Goal: Task Accomplishment & Management: Complete application form

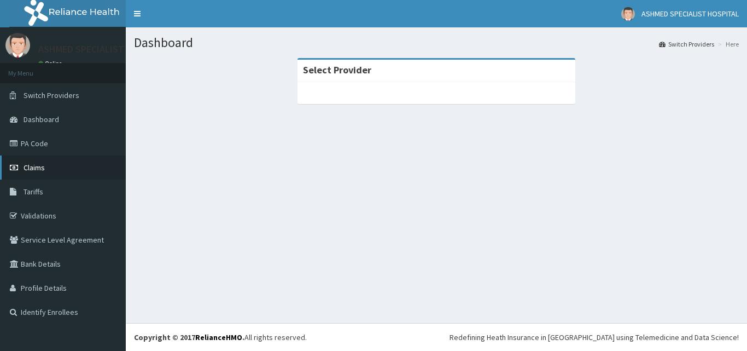
click at [30, 164] on span "Claims" at bounding box center [34, 167] width 21 height 10
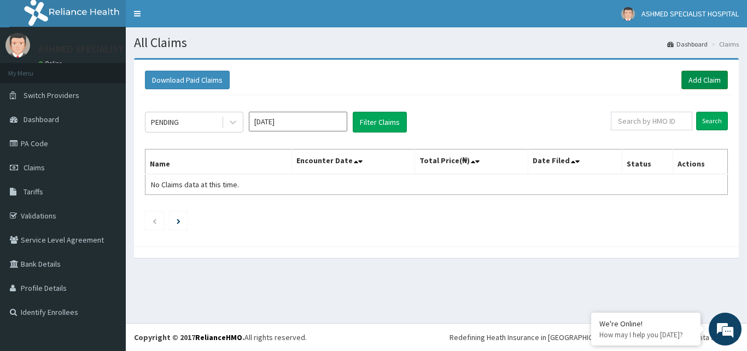
click at [702, 77] on link "Add Claim" at bounding box center [704, 80] width 46 height 19
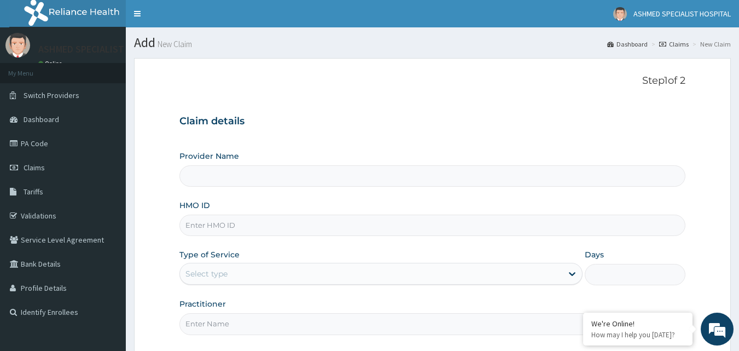
type input "ASHMED SPECIALIST HOSPITAL"
